Goal: Find specific page/section: Find specific page/section

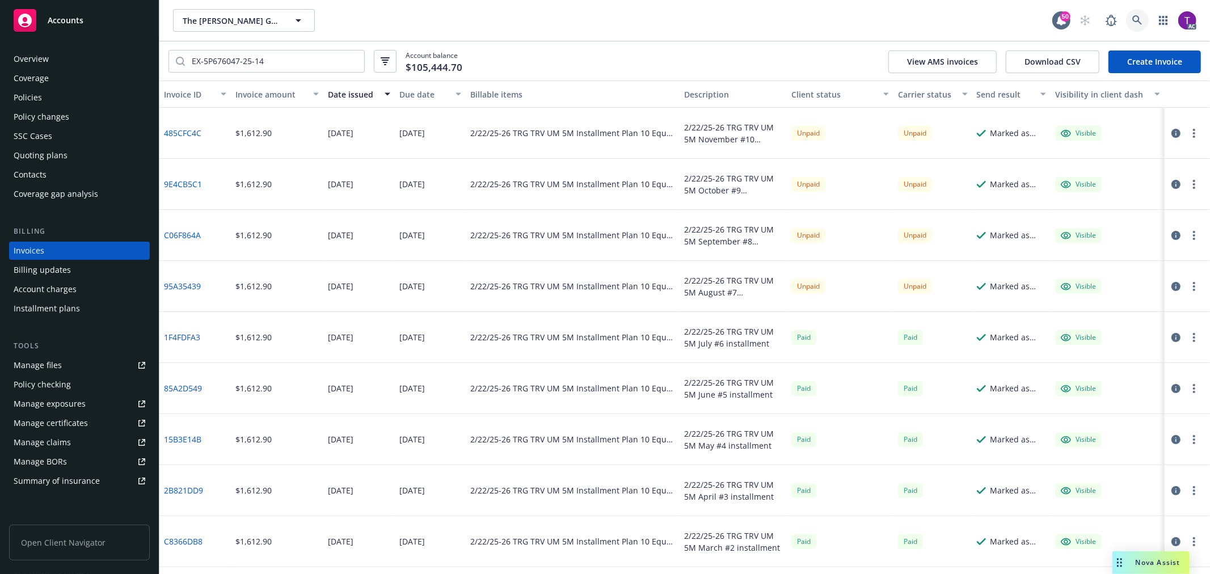
click at [1131, 13] on link at bounding box center [1137, 20] width 23 height 23
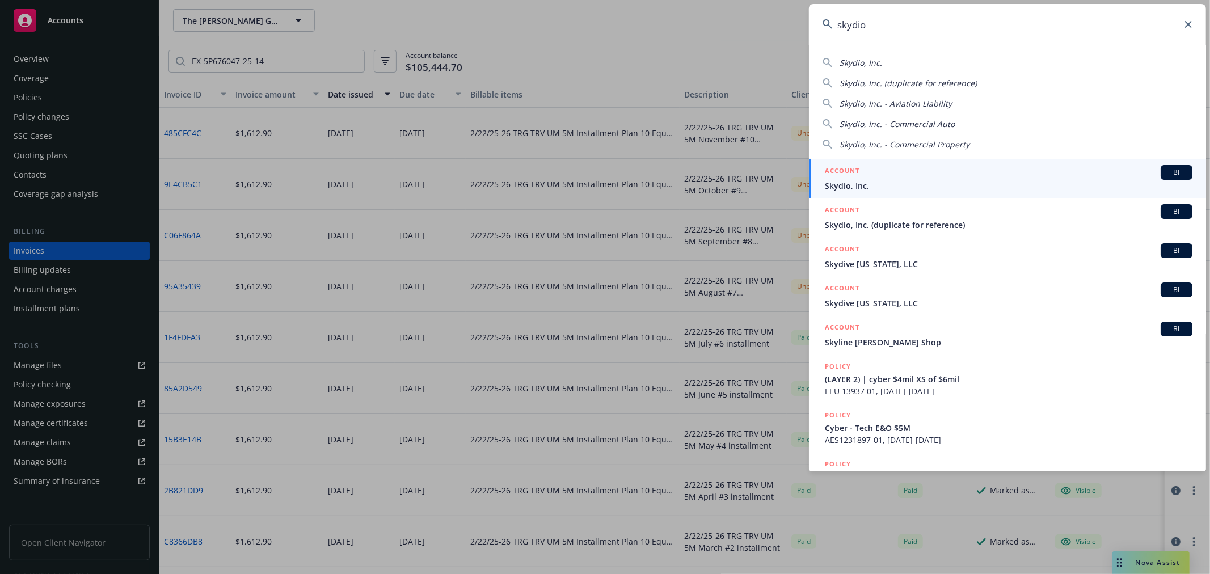
type input "skydio"
click at [853, 173] on h5 "ACCOUNT" at bounding box center [842, 172] width 35 height 14
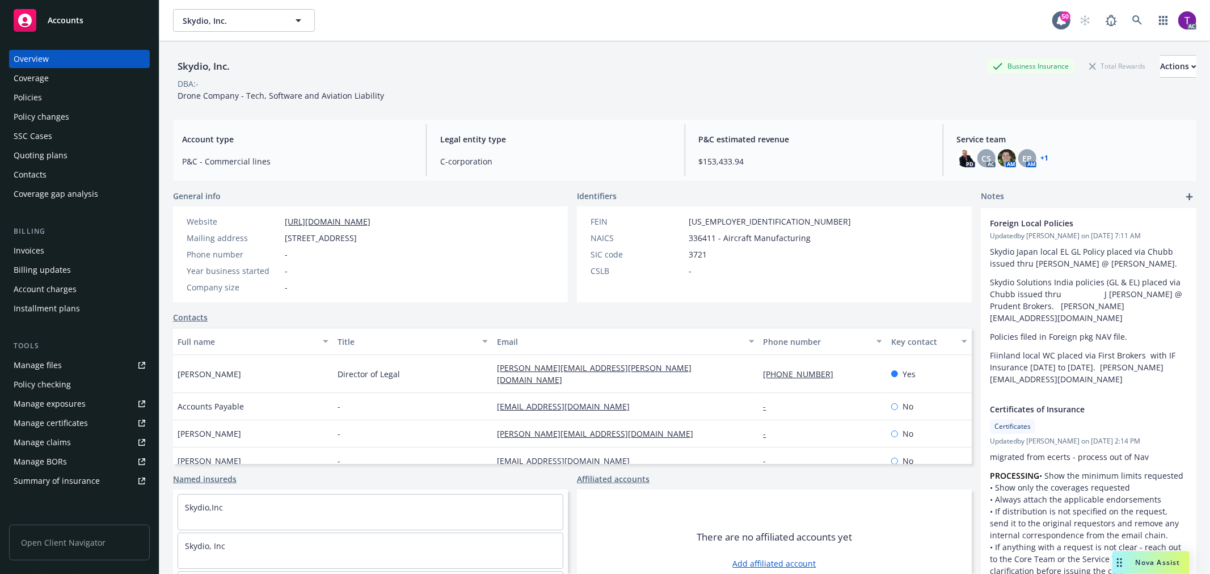
click at [42, 245] on div "Invoices" at bounding box center [29, 251] width 31 height 18
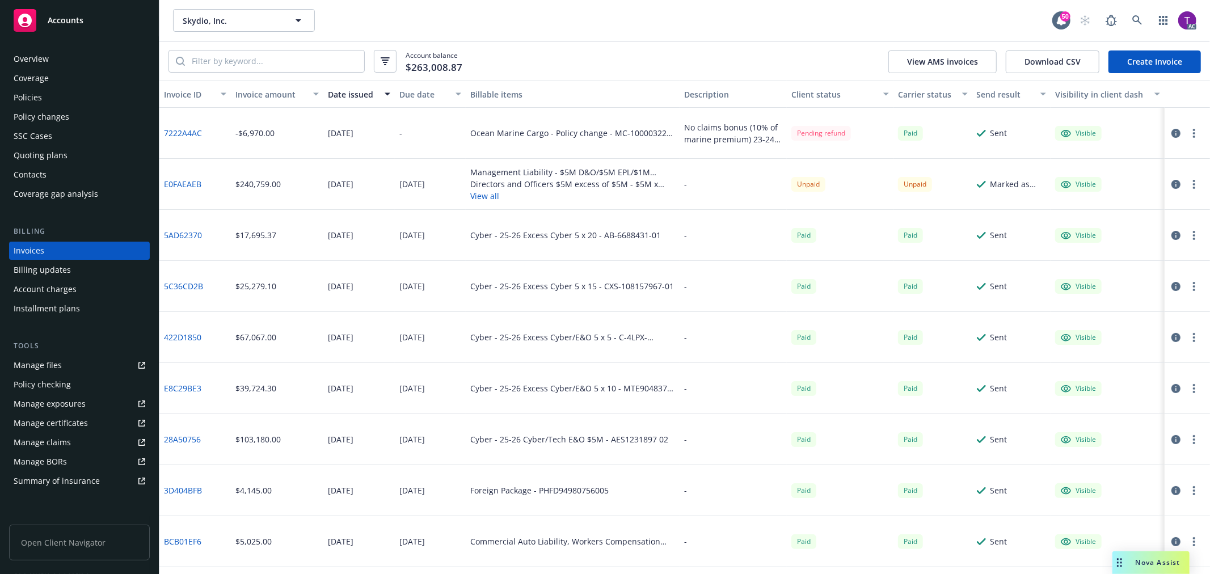
click at [267, 93] on div "Invoice amount" at bounding box center [271, 95] width 71 height 12
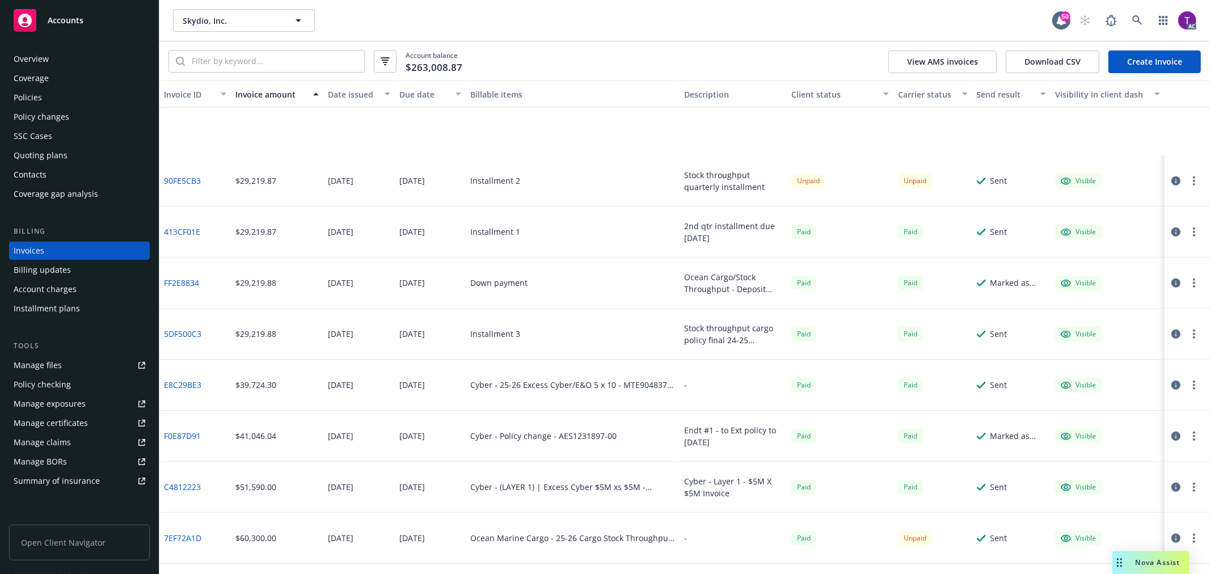
scroll to position [909, 0]
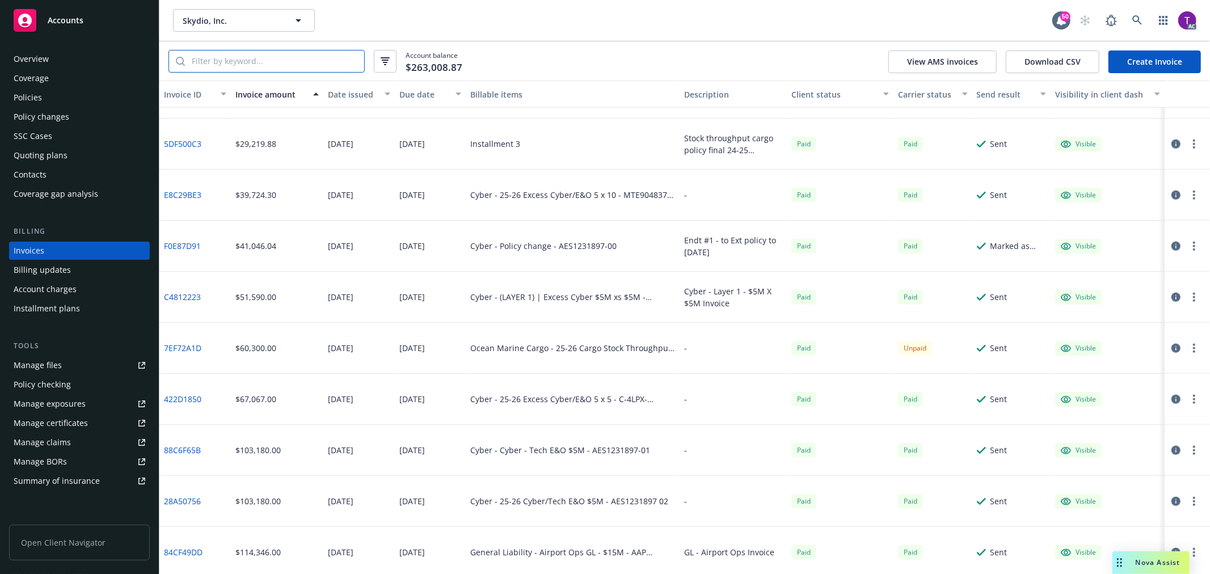
click at [257, 58] on input "search" at bounding box center [274, 62] width 179 height 22
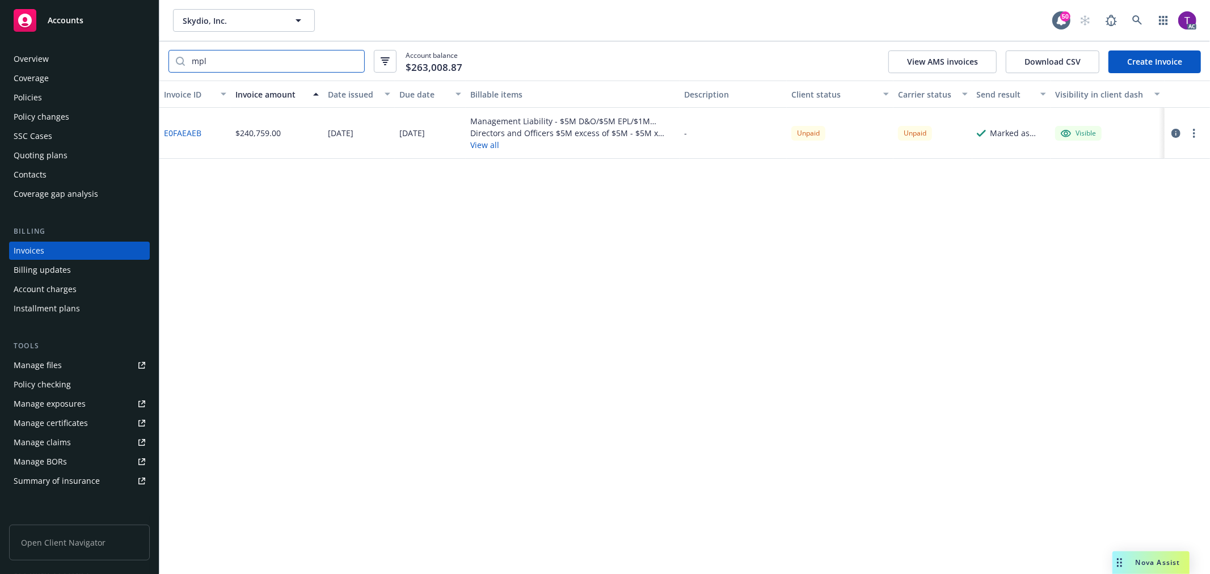
scroll to position [0, 0]
type input "mpl 8659279"
click at [182, 129] on link "E0FAEAEB" at bounding box center [182, 133] width 37 height 12
drag, startPoint x: 201, startPoint y: 134, endPoint x: 165, endPoint y: 136, distance: 36.4
click at [165, 136] on div "E0FAEAEB" at bounding box center [195, 133] width 72 height 51
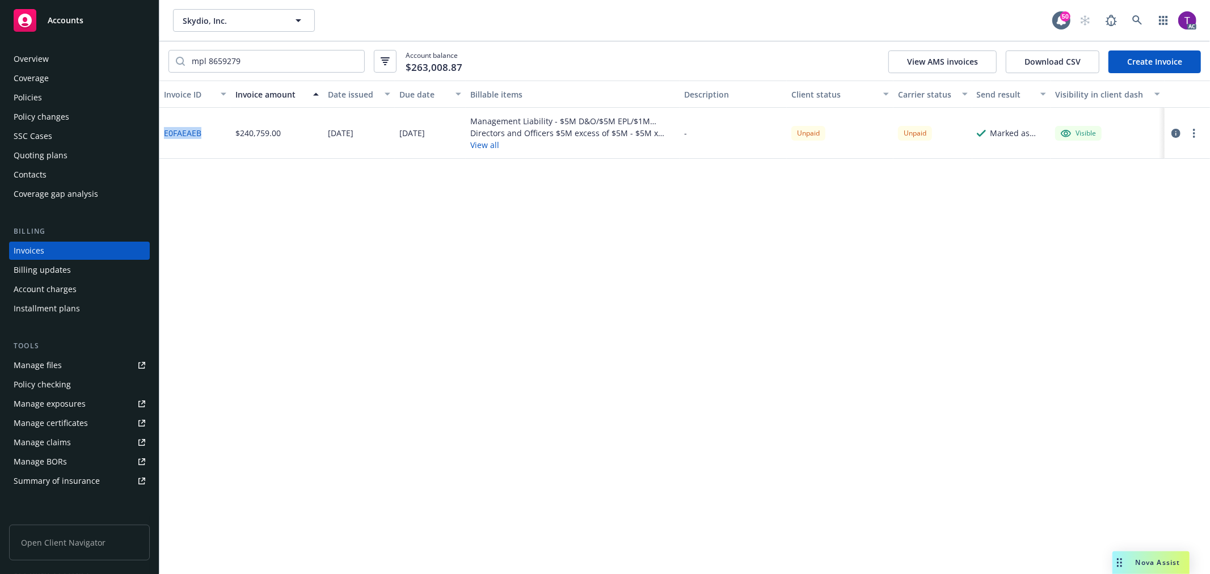
copy link "E0FAEAEB"
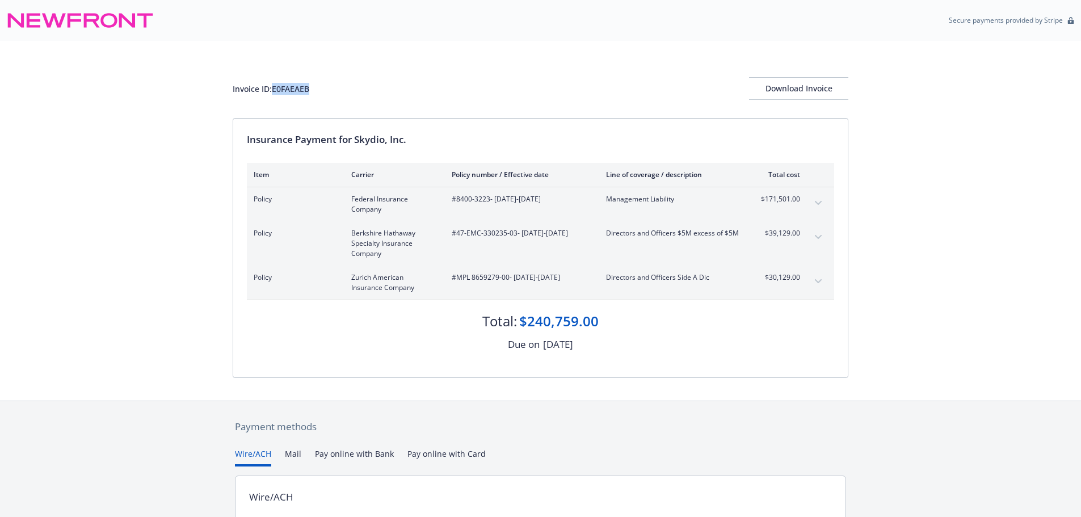
drag, startPoint x: 318, startPoint y: 91, endPoint x: 274, endPoint y: 89, distance: 44.3
click at [274, 89] on div "Invoice ID: E0FAEAEB Download Invoice" at bounding box center [541, 88] width 616 height 23
copy div "E0FAEAEB"
click at [483, 201] on span "#8400-3223 - 07/24/2025-07/24/2026" at bounding box center [520, 199] width 136 height 10
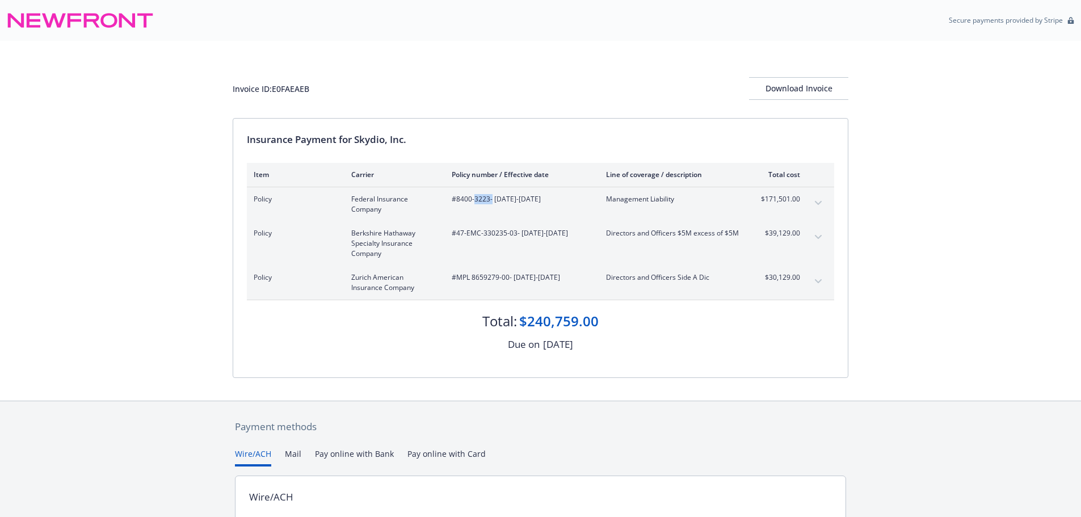
click at [491, 203] on span "#8400-3223 - 07/24/2025-07/24/2026" at bounding box center [520, 199] width 136 height 10
drag, startPoint x: 490, startPoint y: 202, endPoint x: 456, endPoint y: 202, distance: 34.6
click at [456, 202] on span "#8400-3223 - 07/24/2025-07/24/2026" at bounding box center [520, 199] width 136 height 10
copy span "8400-3223"
drag, startPoint x: 609, startPoint y: 334, endPoint x: 527, endPoint y: 322, distance: 83.6
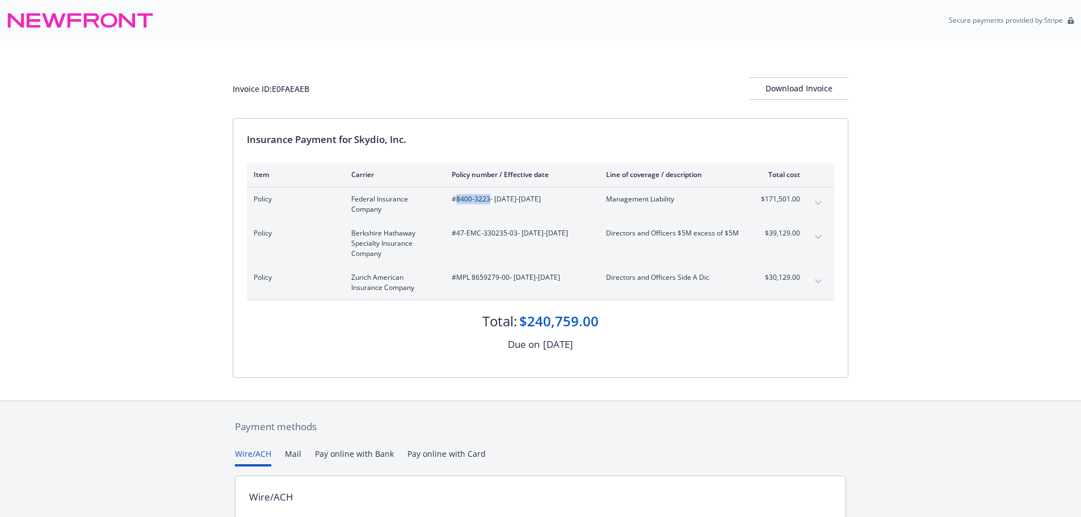
click at [527, 322] on div "Total: $240,759.00 Due on August 15, 2025" at bounding box center [540, 326] width 587 height 52
click at [547, 317] on div "$240,759.00" at bounding box center [558, 321] width 79 height 19
click at [523, 318] on div "$240,759.00" at bounding box center [558, 321] width 79 height 19
drag, startPoint x: 528, startPoint y: 319, endPoint x: 598, endPoint y: 316, distance: 69.9
click at [598, 316] on div "$240,759.00" at bounding box center [558, 321] width 79 height 19
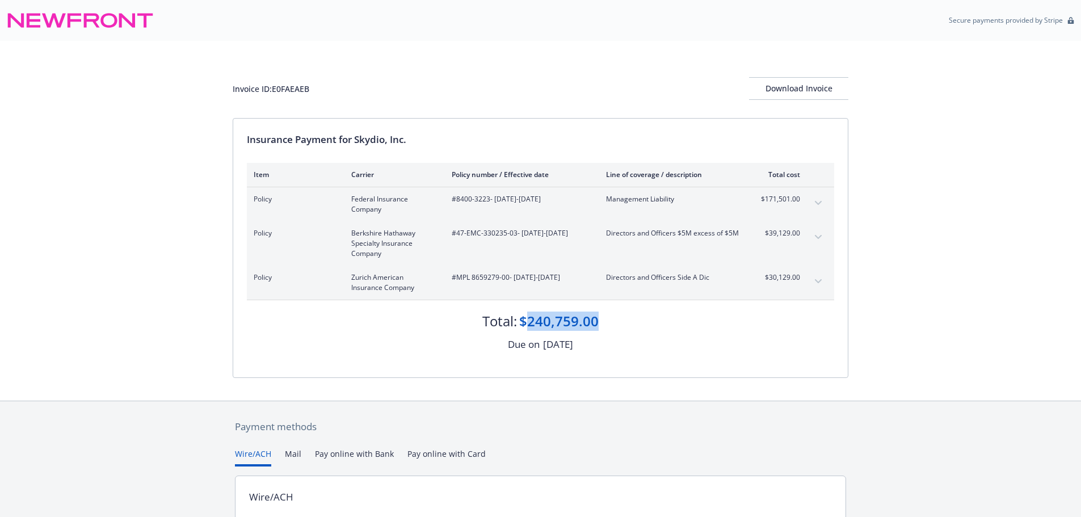
copy div "240,759.00"
